Goal: Task Accomplishment & Management: Use online tool/utility

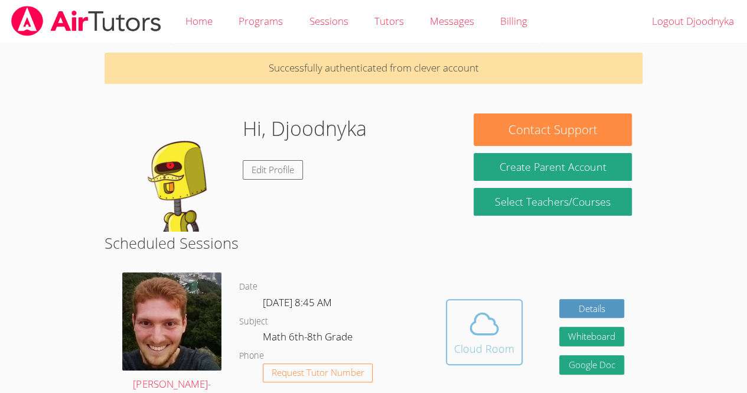
click at [491, 332] on icon at bounding box center [483, 323] width 33 height 33
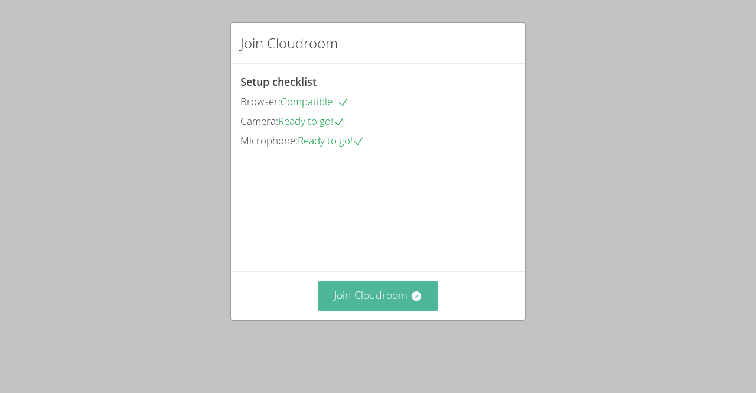
click at [376, 310] on button "Join Cloudroom" at bounding box center [378, 295] width 121 height 29
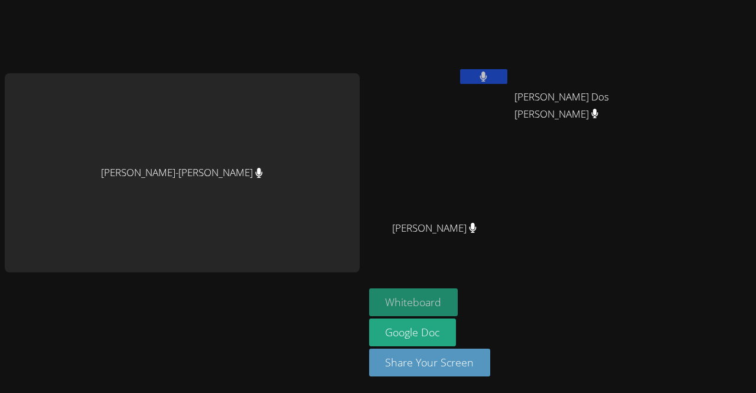
click at [417, 310] on button "Whiteboard" at bounding box center [413, 302] width 89 height 28
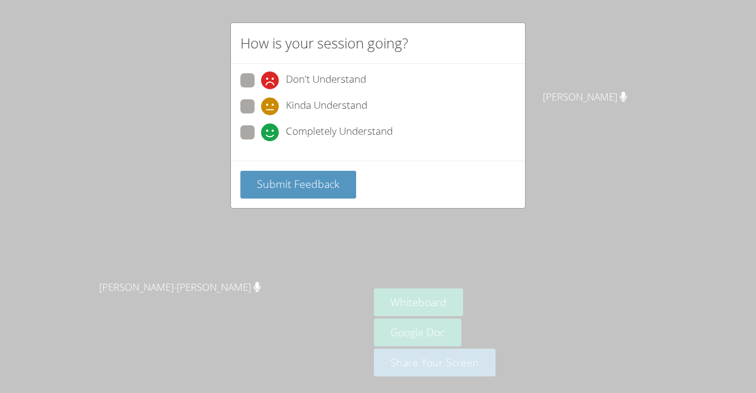
click at [455, 175] on div "Submit Feedback" at bounding box center [377, 185] width 275 height 28
click at [446, 188] on div "Submit Feedback" at bounding box center [377, 185] width 275 height 28
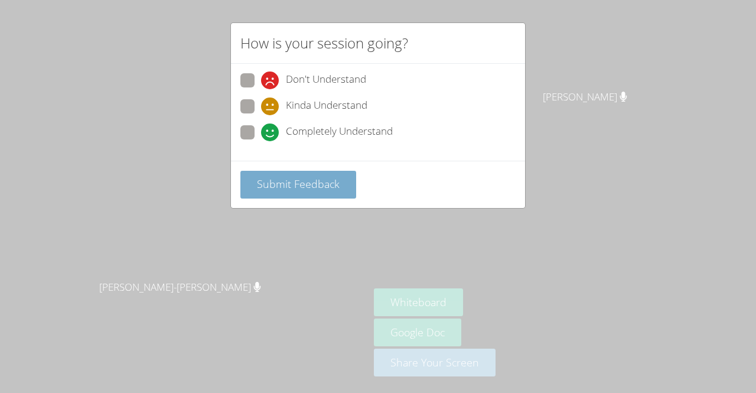
click at [345, 192] on button "Submit Feedback" at bounding box center [298, 185] width 116 height 28
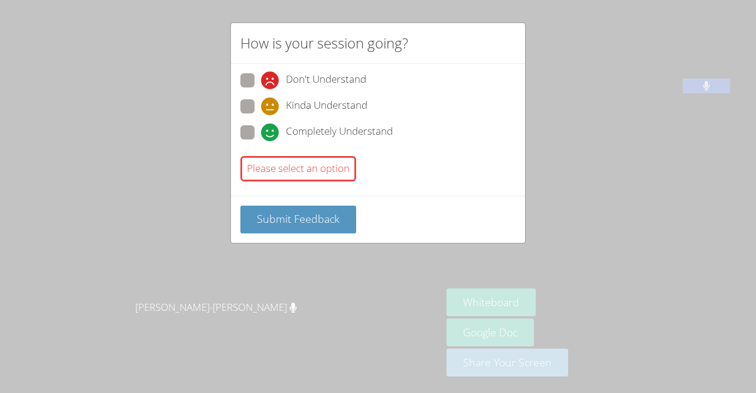
click at [403, 182] on div "Please select an option" at bounding box center [377, 168] width 275 height 35
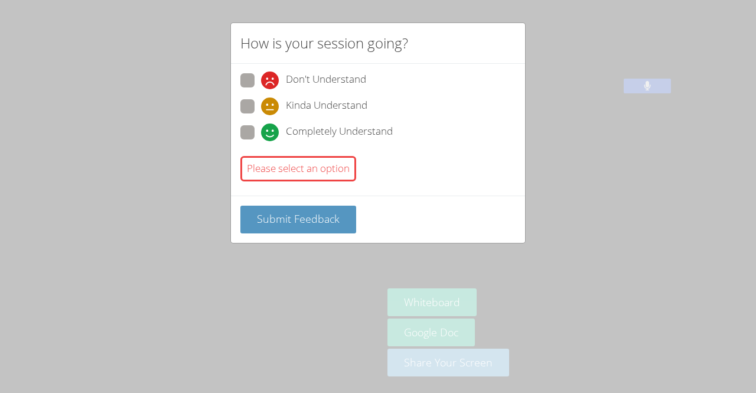
click at [352, 103] on span "Kinda Understand" at bounding box center [326, 106] width 81 height 18
click at [271, 103] on input "Kinda Understand" at bounding box center [266, 104] width 10 height 10
radio input "true"
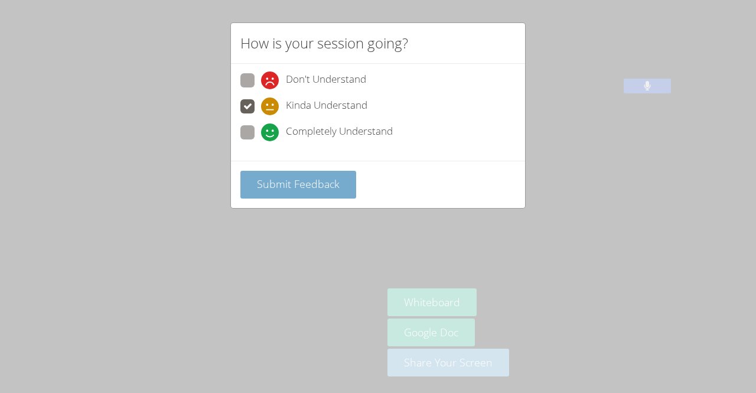
click at [336, 171] on button "Submit Feedback" at bounding box center [298, 185] width 116 height 28
